Goal: Find contact information: Find contact information

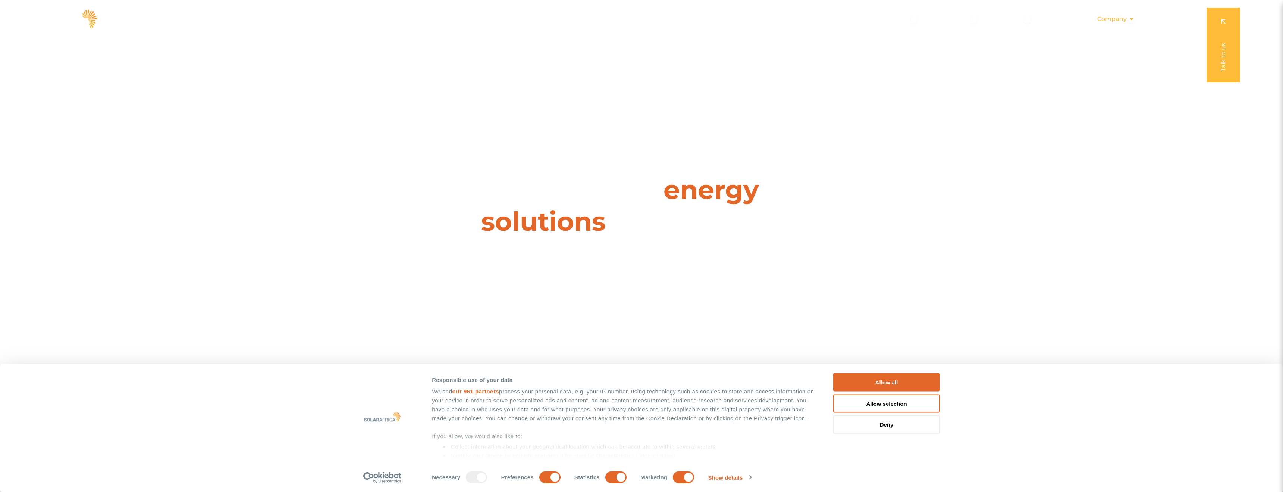
click at [1120, 20] on span "Company" at bounding box center [1111, 19] width 29 height 9
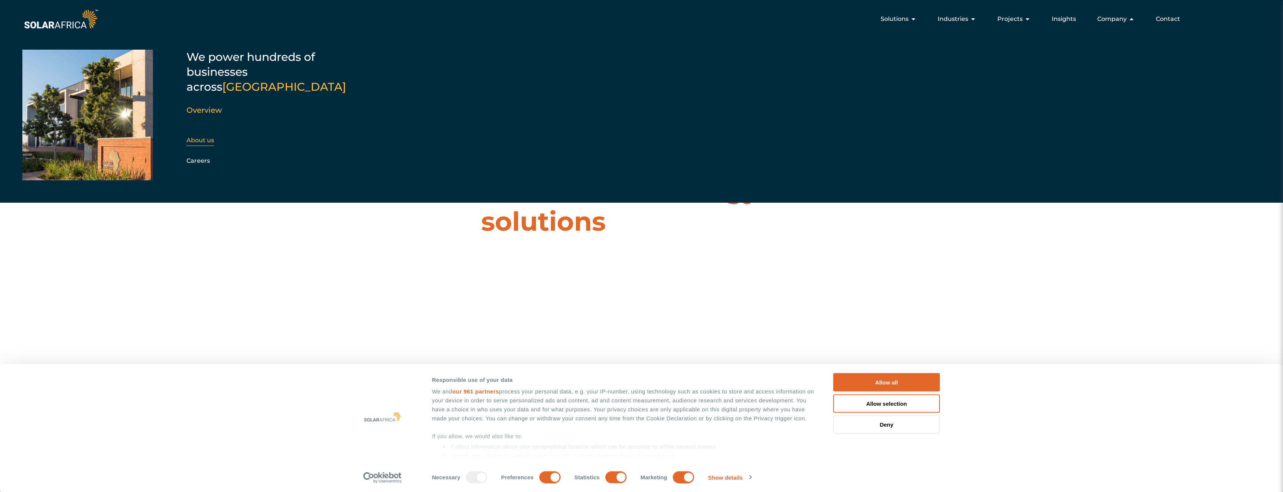
click at [203, 136] on link "About us" at bounding box center [200, 139] width 28 height 7
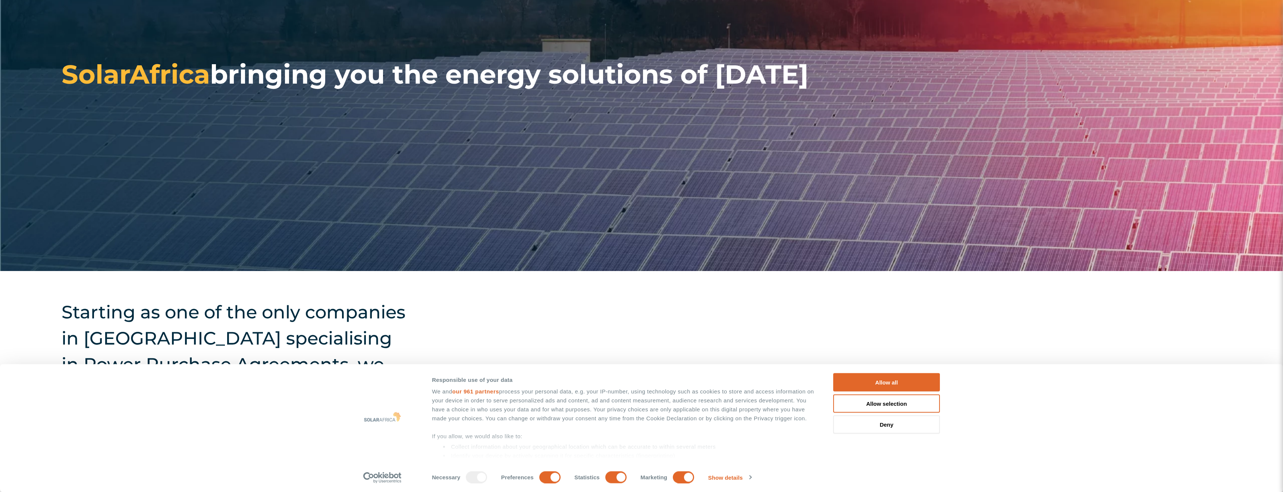
scroll to position [205, 0]
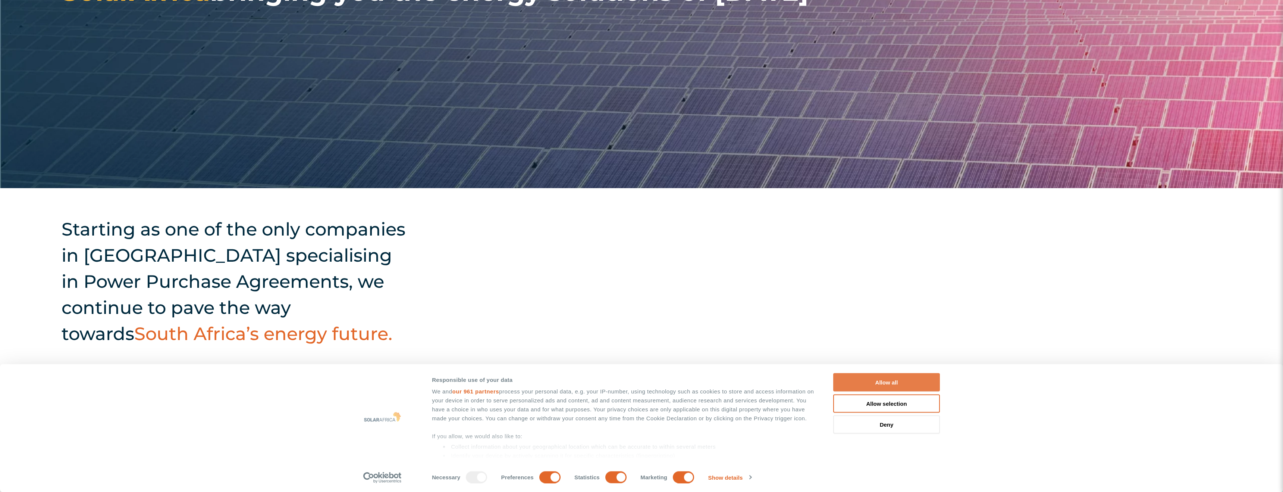
click at [933, 386] on button "Allow all" at bounding box center [886, 382] width 107 height 18
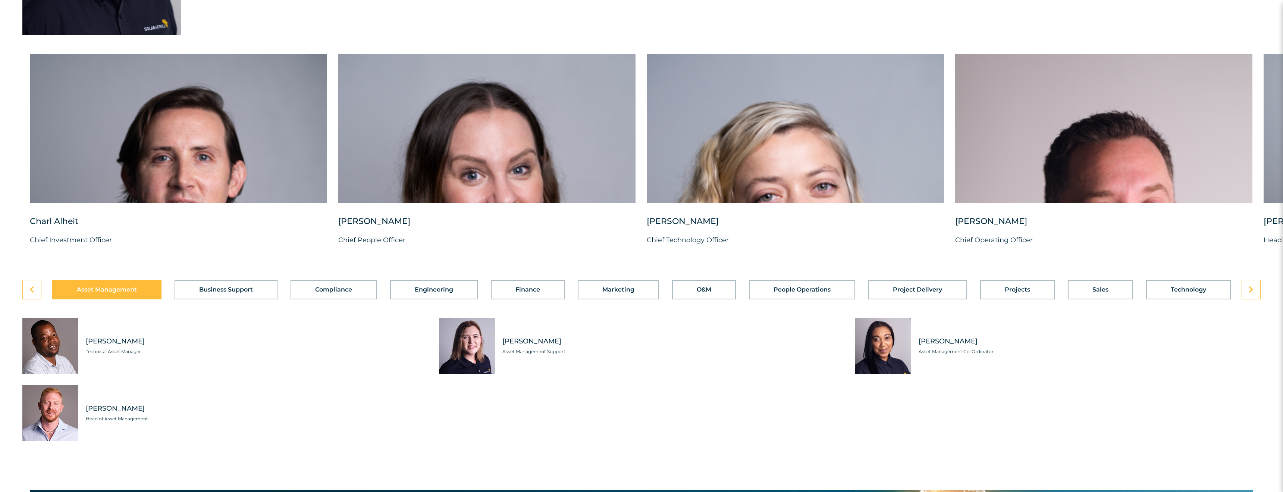
scroll to position [2063, 0]
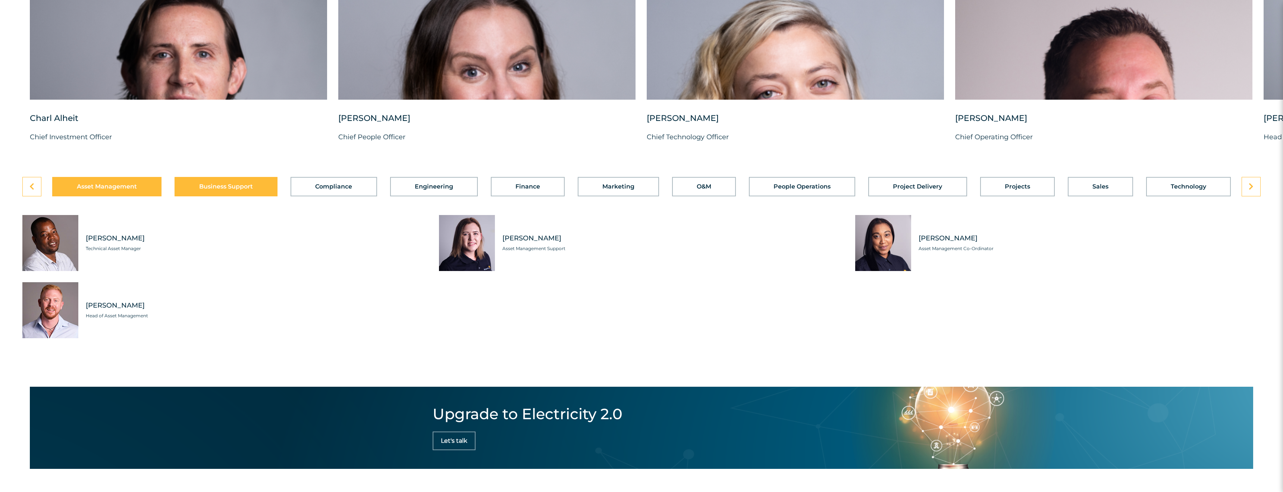
click at [214, 193] on button "Business Support" at bounding box center [226, 186] width 103 height 19
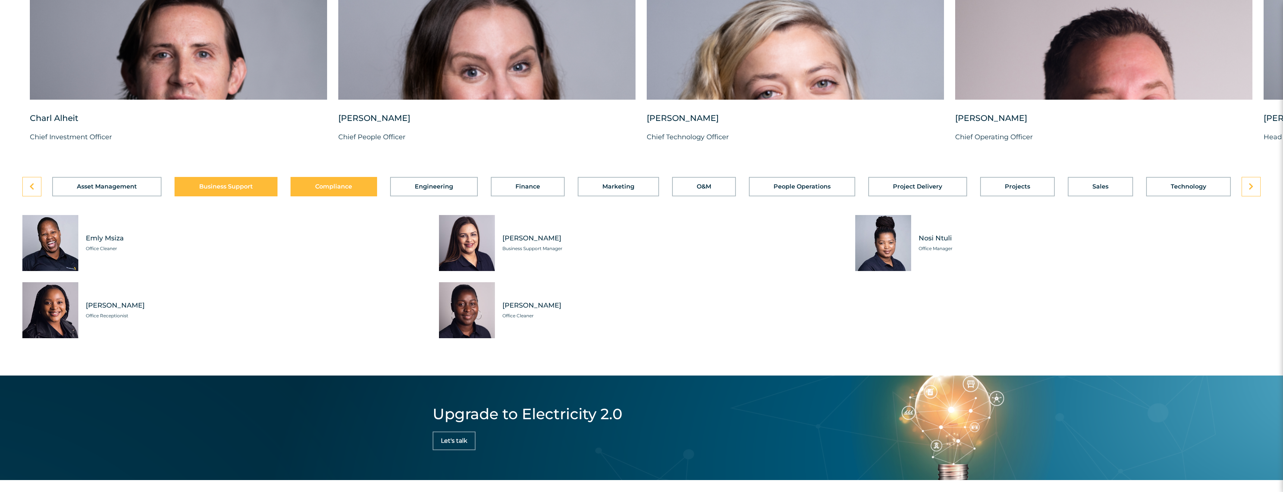
click at [352, 196] on button "Compliance" at bounding box center [334, 186] width 86 height 19
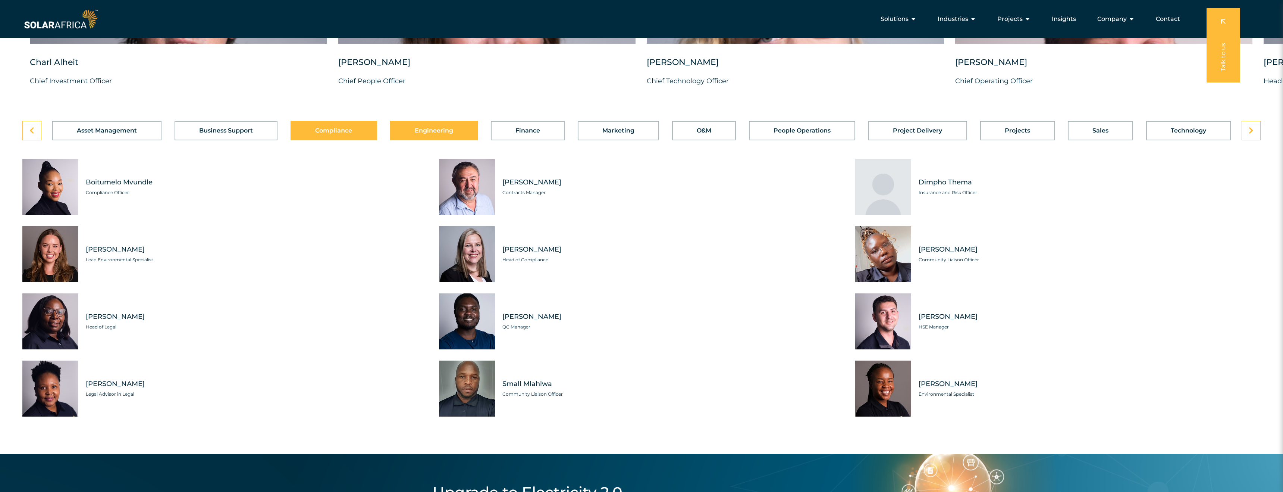
scroll to position [2094, 0]
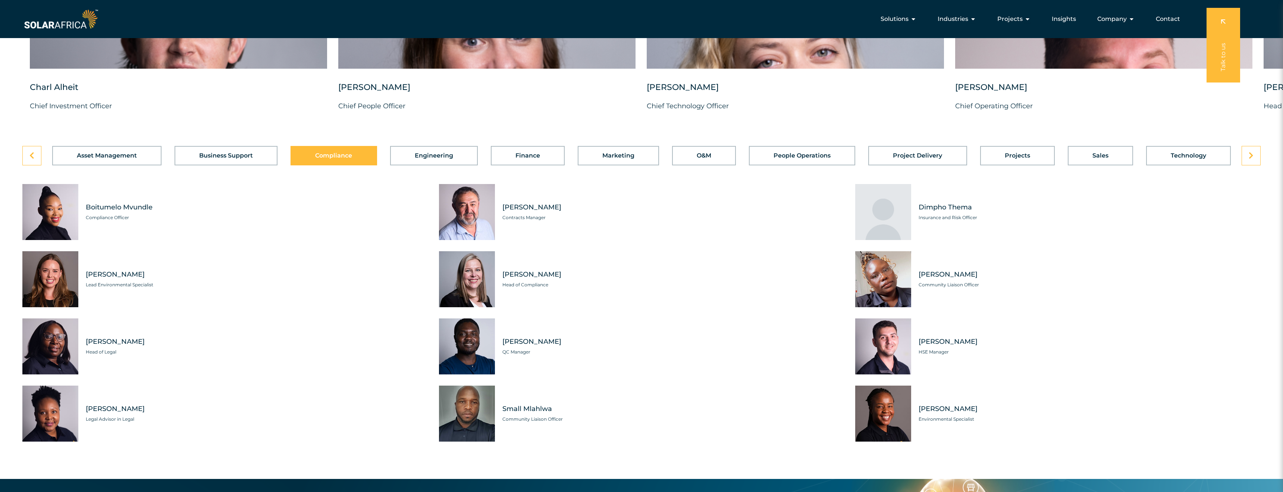
click at [1064, 165] on div "Asset Management Business Support Compliance Engineering Finance Marketing O&M …" at bounding box center [641, 155] width 1238 height 19
click at [1091, 165] on button "Sales" at bounding box center [1100, 155] width 65 height 19
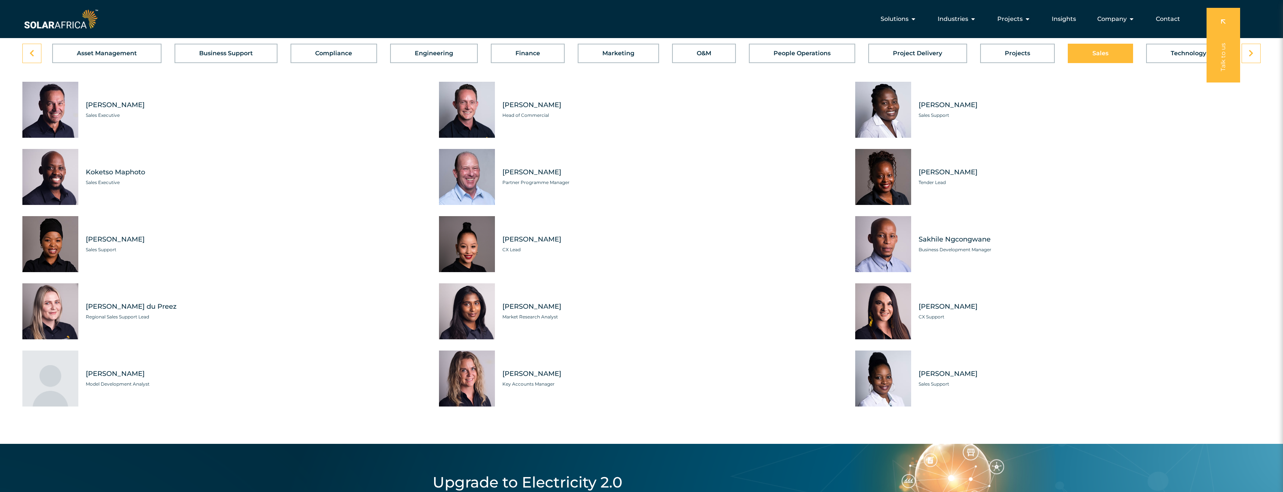
scroll to position [2173, 0]
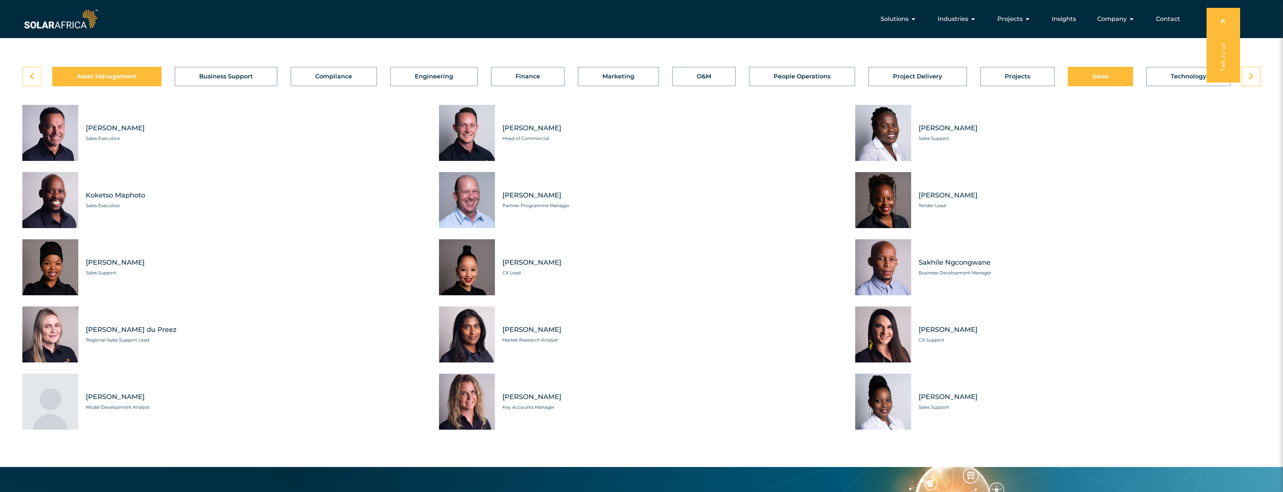
click at [104, 86] on button "Asset Management" at bounding box center [106, 76] width 109 height 19
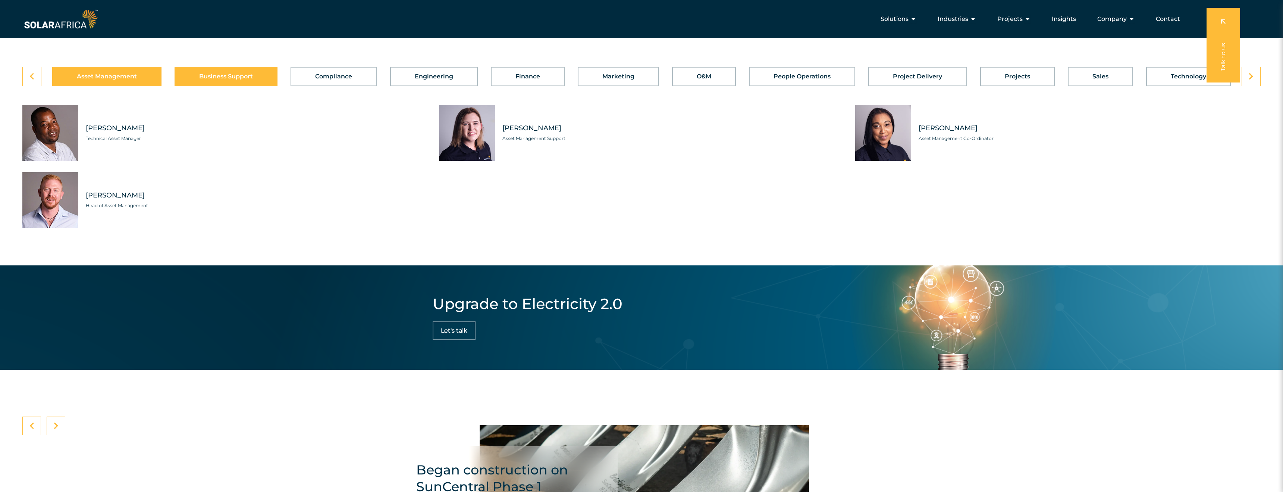
click at [186, 86] on button "Business Support" at bounding box center [226, 76] width 103 height 19
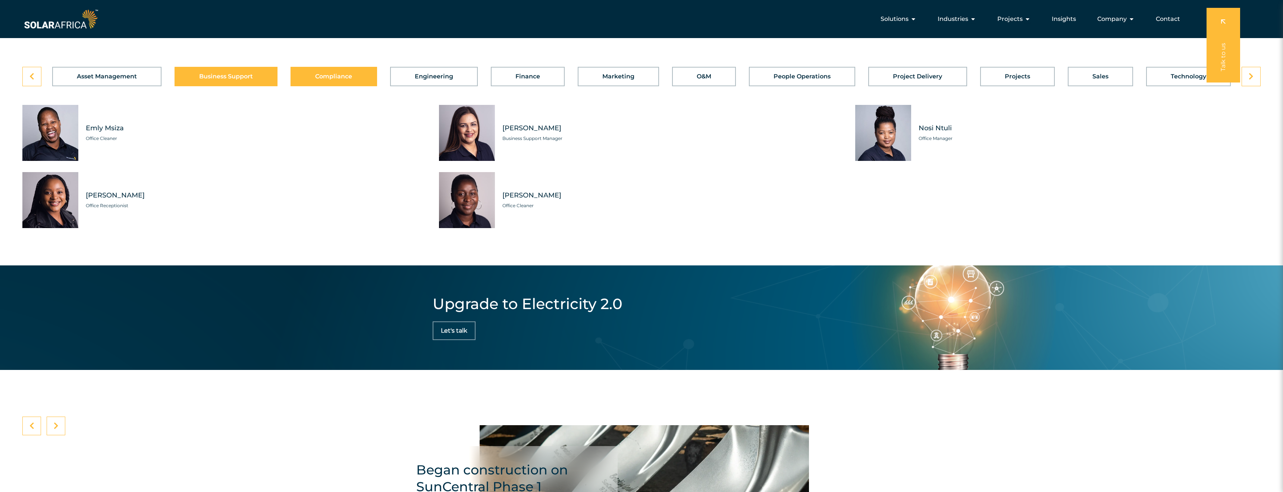
click at [332, 79] on span "Compliance" at bounding box center [333, 76] width 37 height 6
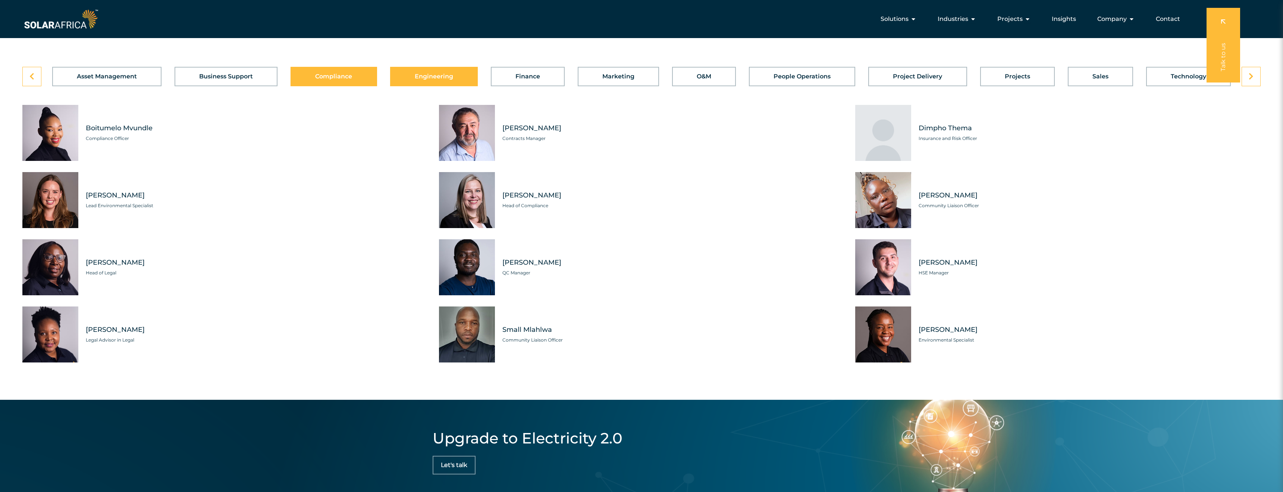
click at [418, 86] on button "Engineering" at bounding box center [434, 76] width 88 height 19
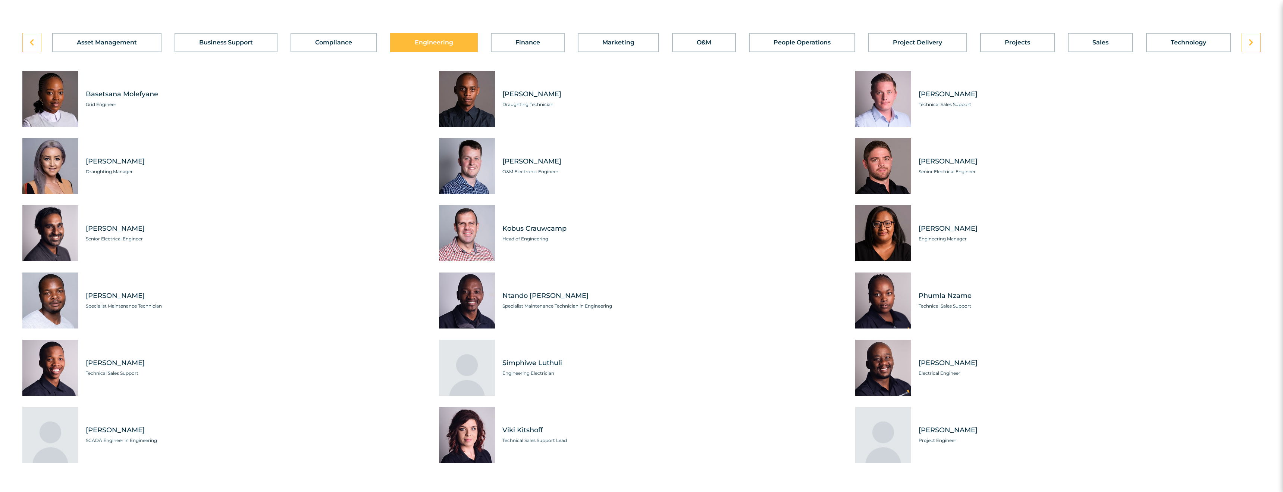
scroll to position [2255, 0]
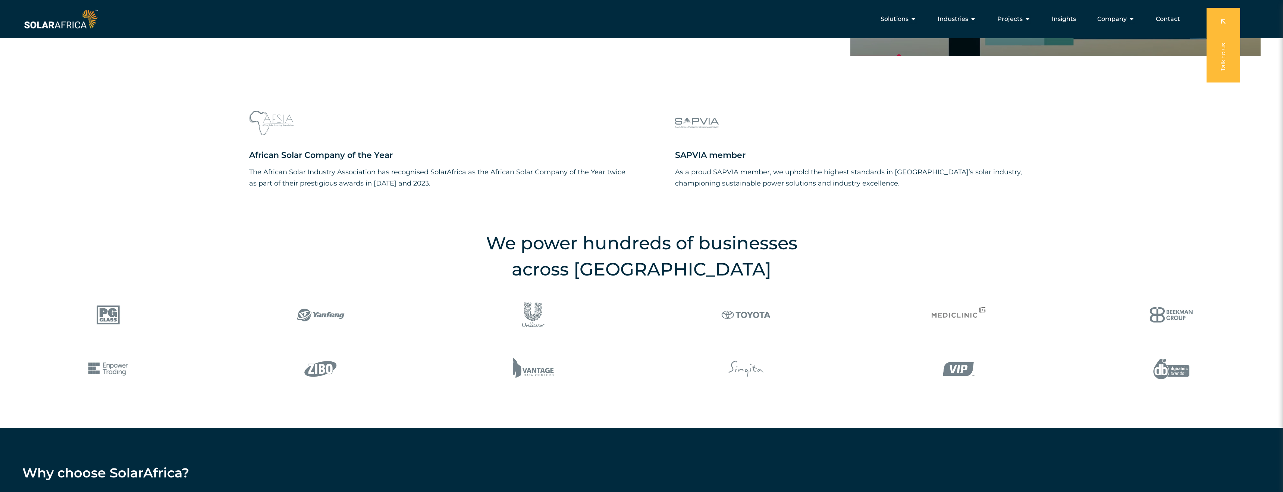
scroll to position [433, 0]
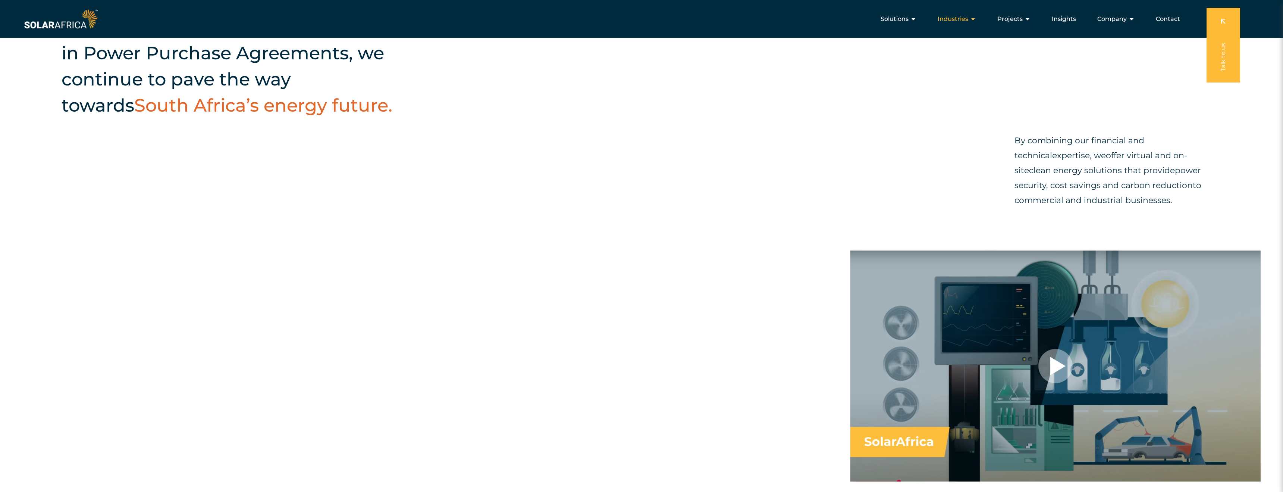
click at [974, 23] on div "Industries Close Industries Open Industries" at bounding box center [957, 19] width 50 height 15
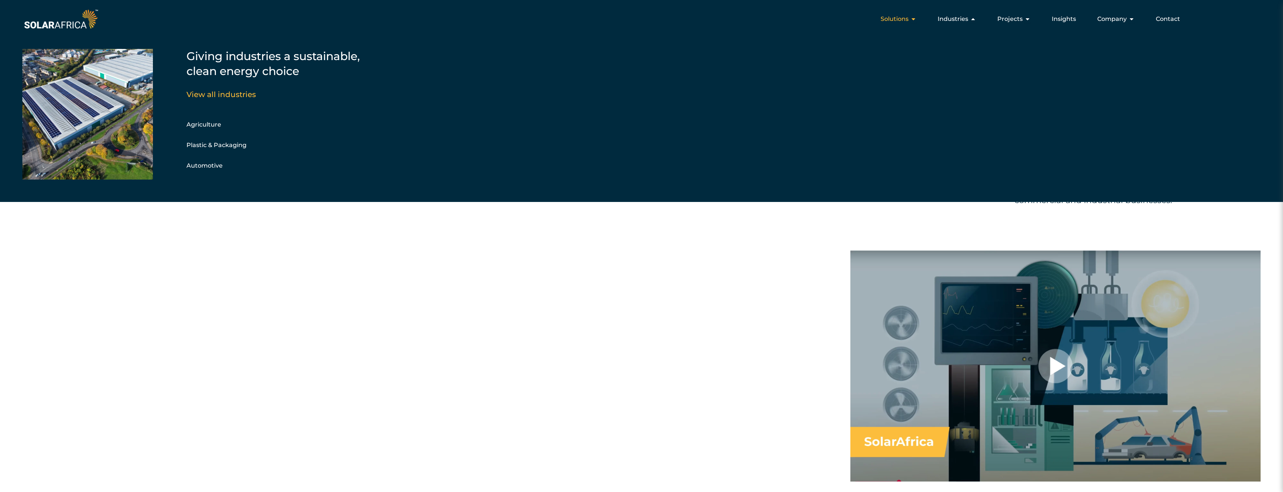
click at [908, 19] on span "Solutions" at bounding box center [894, 19] width 28 height 9
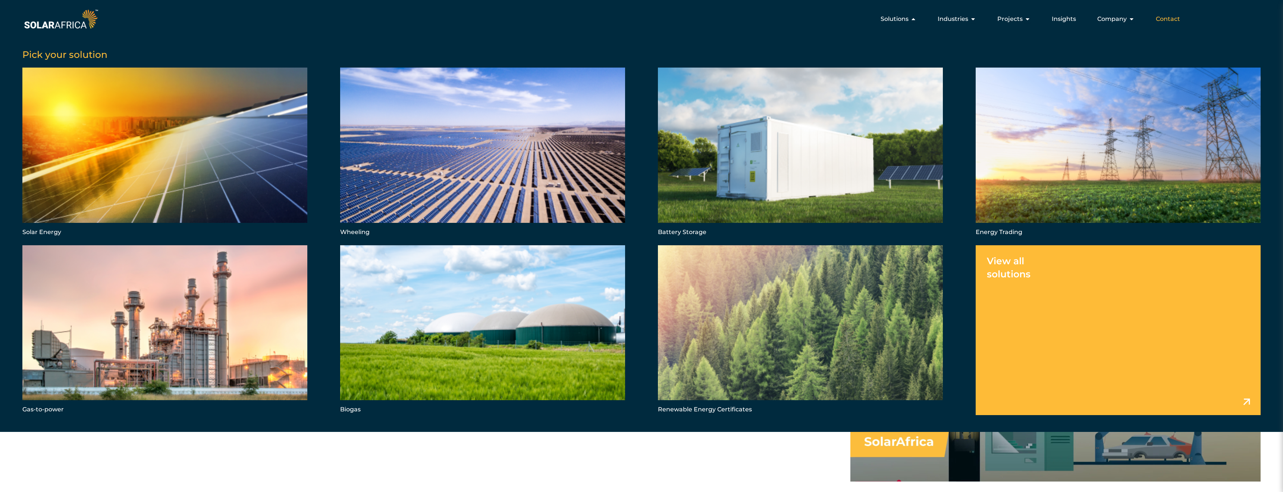
click at [1172, 16] on span "Contact" at bounding box center [1168, 19] width 24 height 9
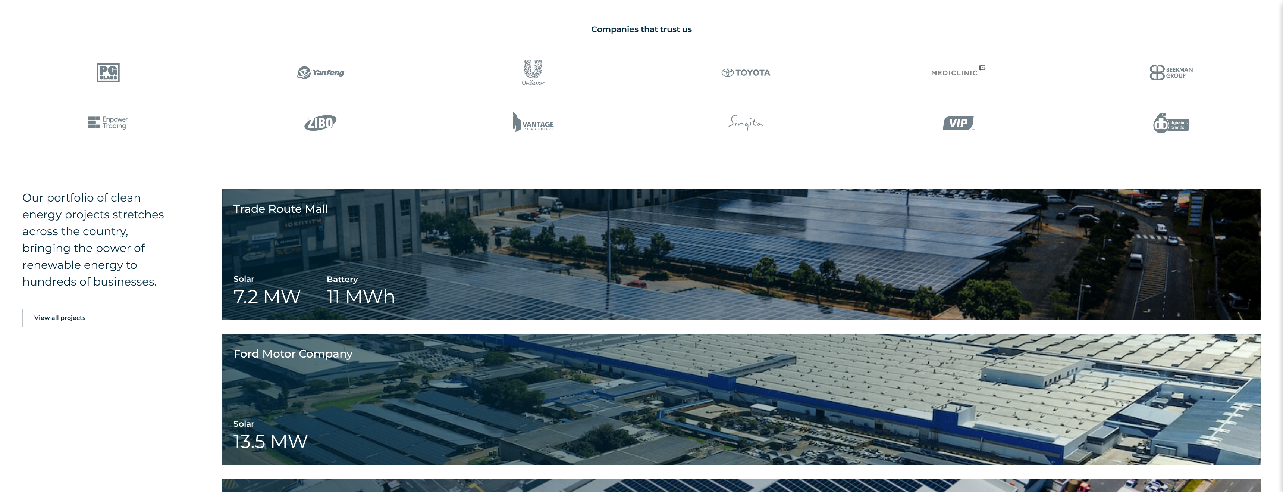
scroll to position [1172, 0]
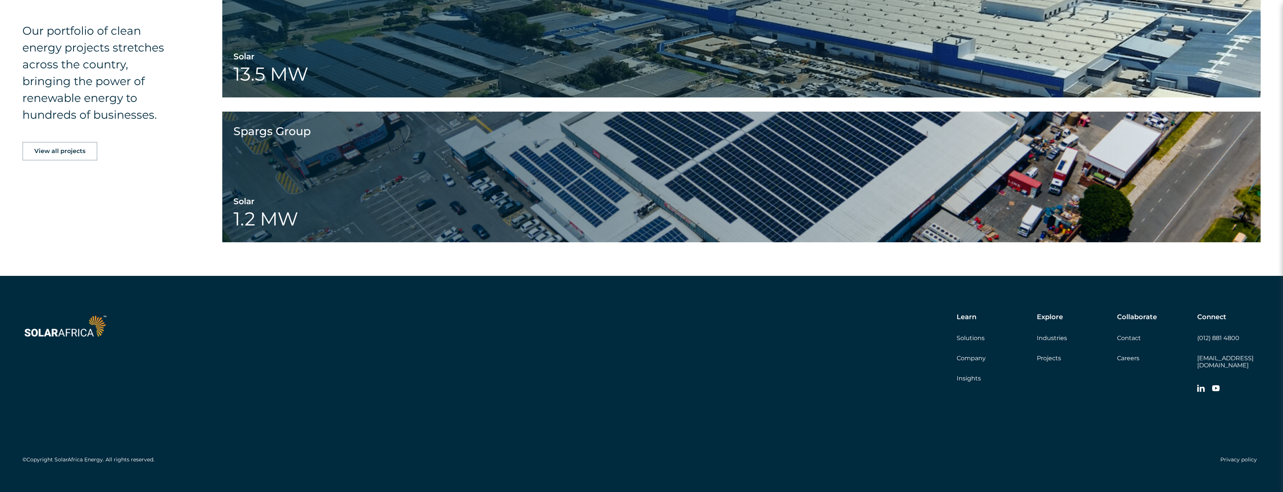
click at [1200, 384] on icon at bounding box center [1200, 387] width 7 height 7
